Goal: Information Seeking & Learning: Compare options

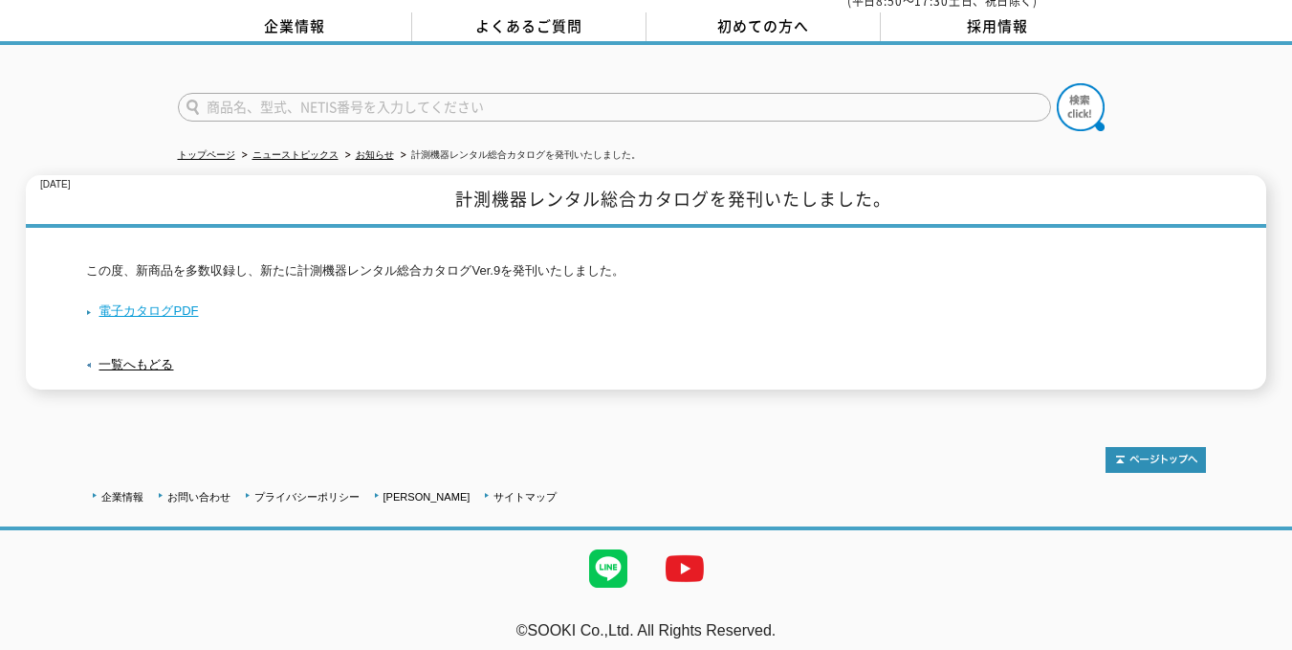
click at [95, 303] on link "電子カタログPDF" at bounding box center [142, 310] width 112 height 14
drag, startPoint x: 616, startPoint y: 122, endPoint x: 611, endPoint y: 142, distance: 19.7
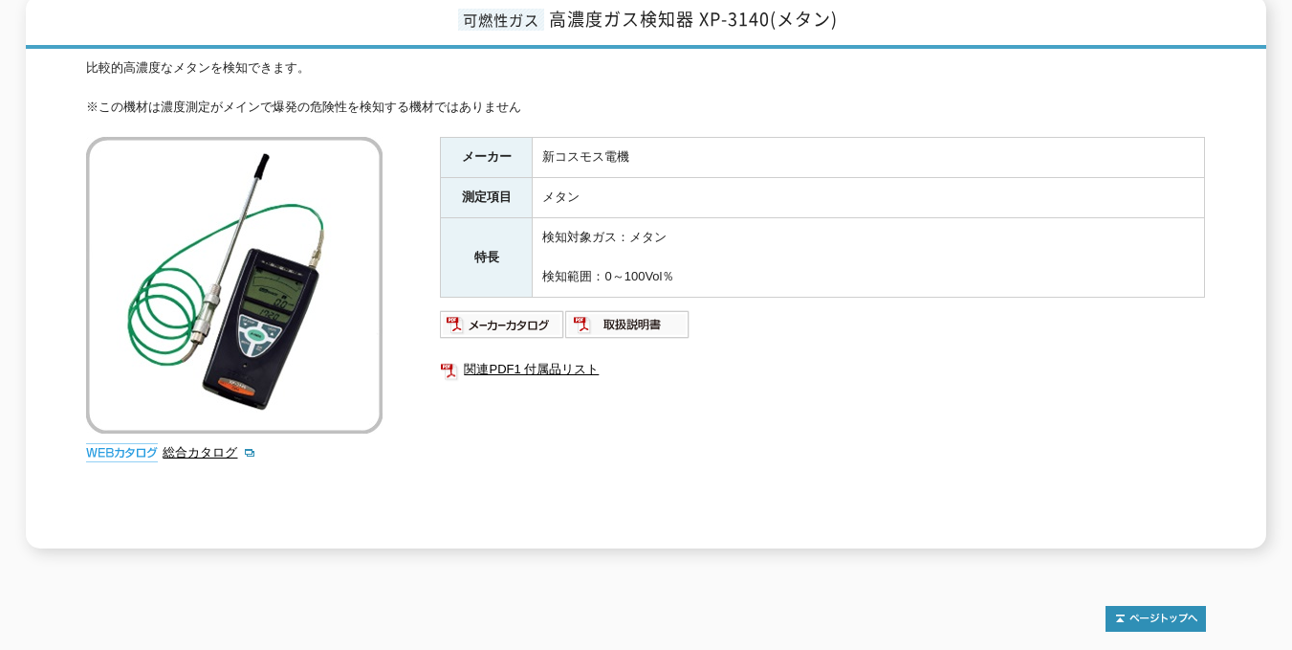
scroll to position [287, 0]
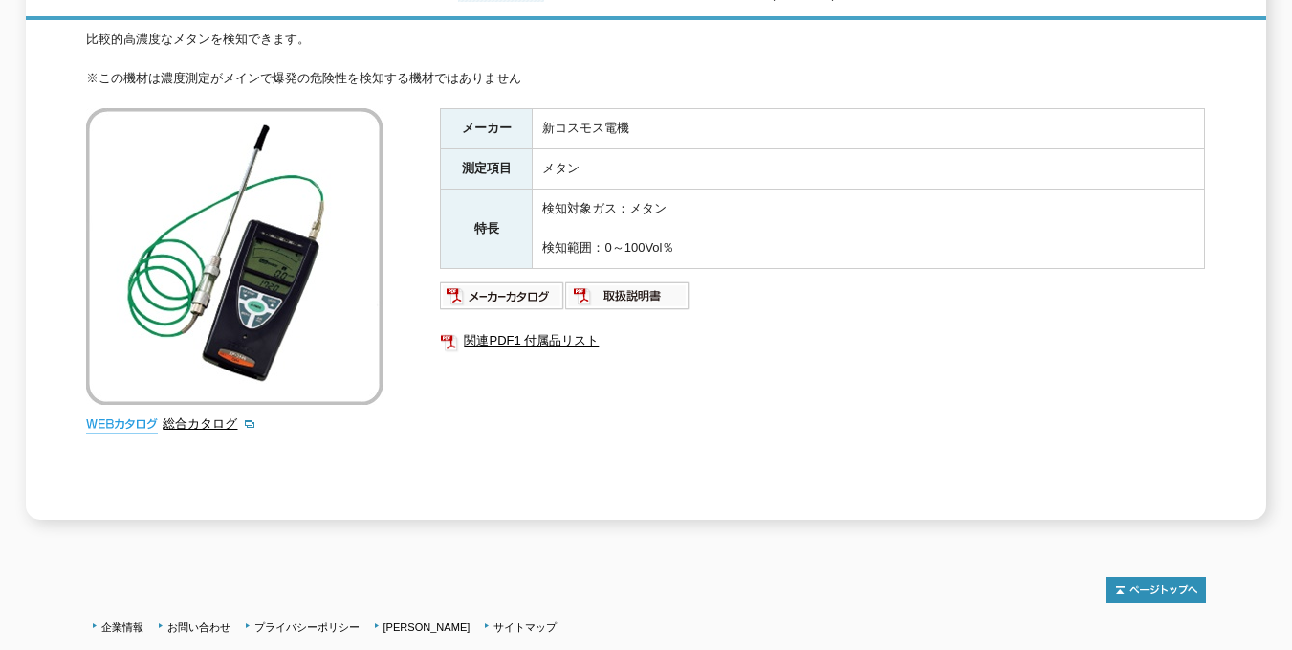
drag, startPoint x: 0, startPoint y: 0, endPoint x: 147, endPoint y: 241, distance: 282.5
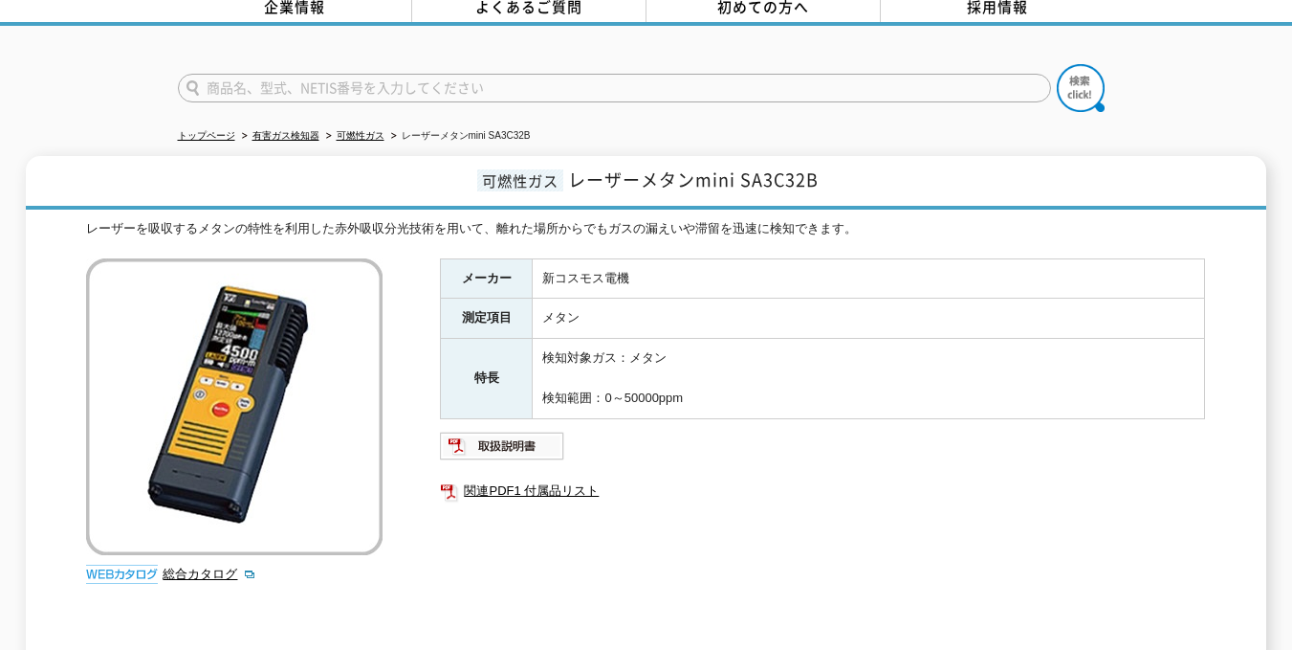
scroll to position [191, 0]
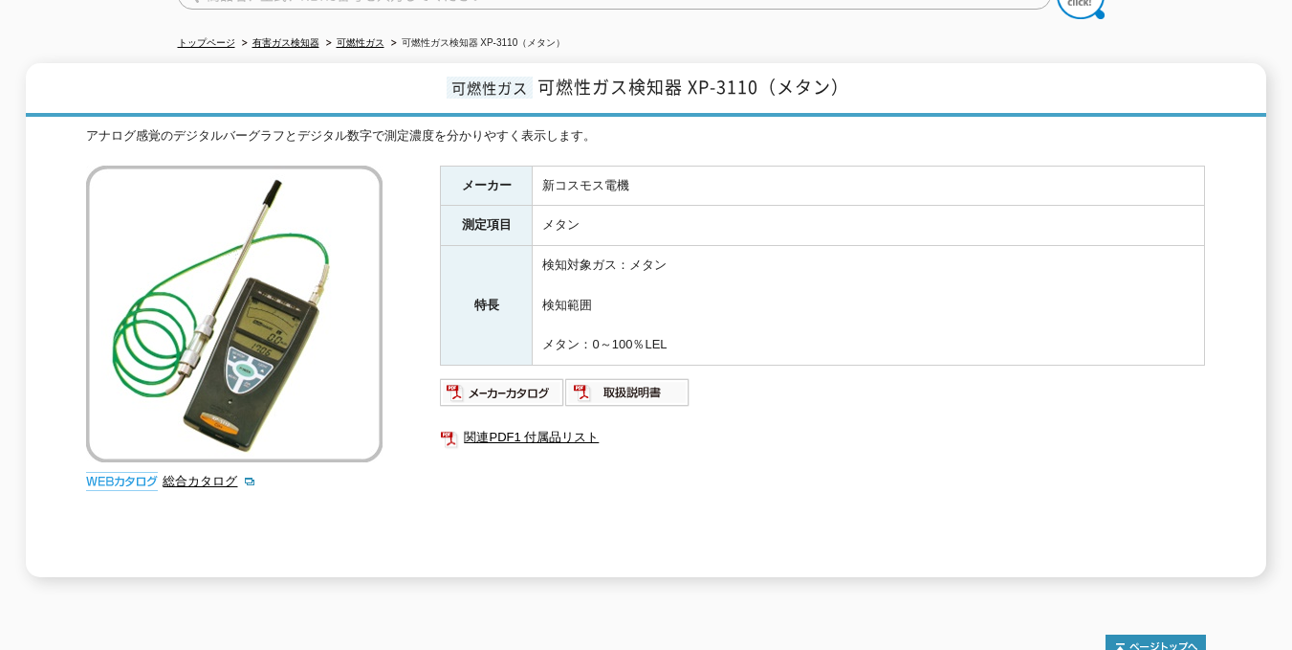
scroll to position [191, 0]
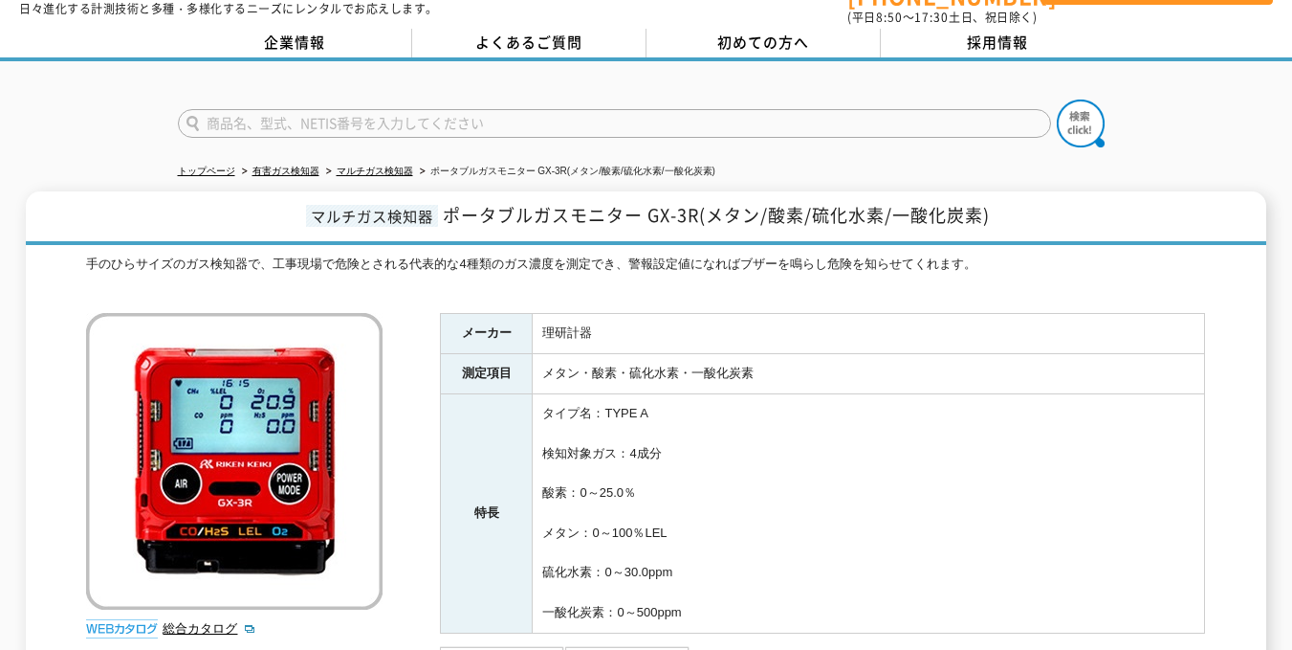
scroll to position [96, 0]
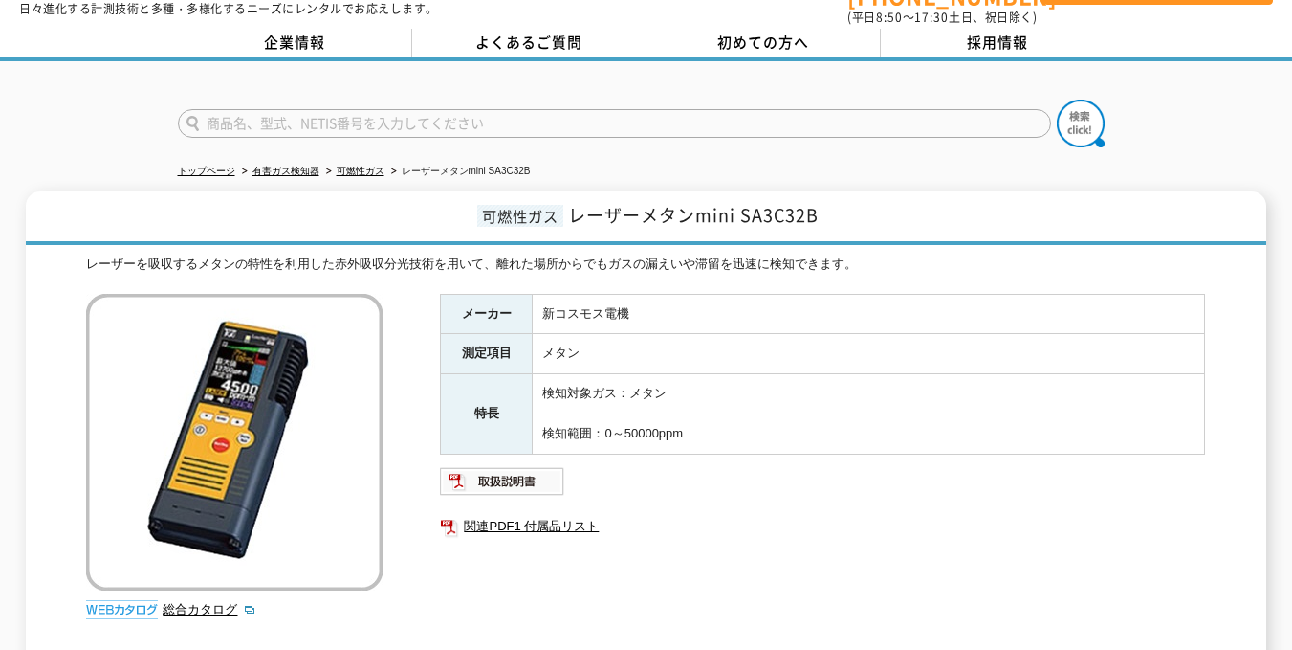
scroll to position [96, 0]
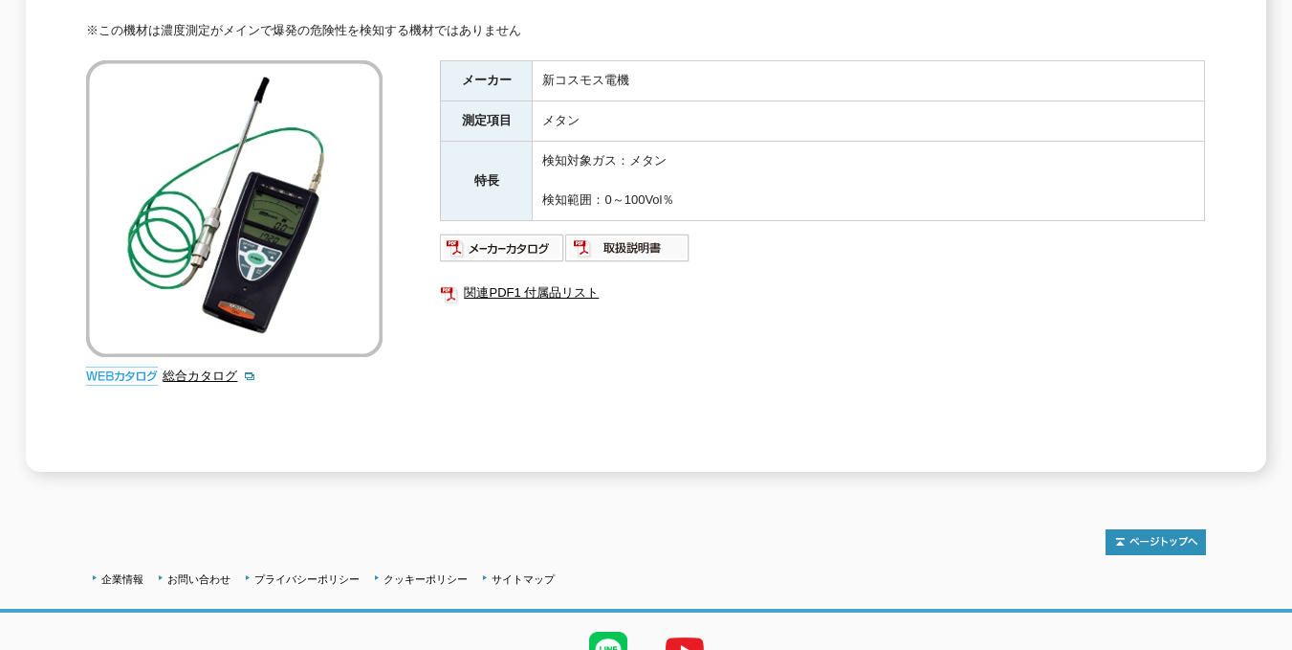
scroll to position [226, 0]
